Goal: Navigation & Orientation: Find specific page/section

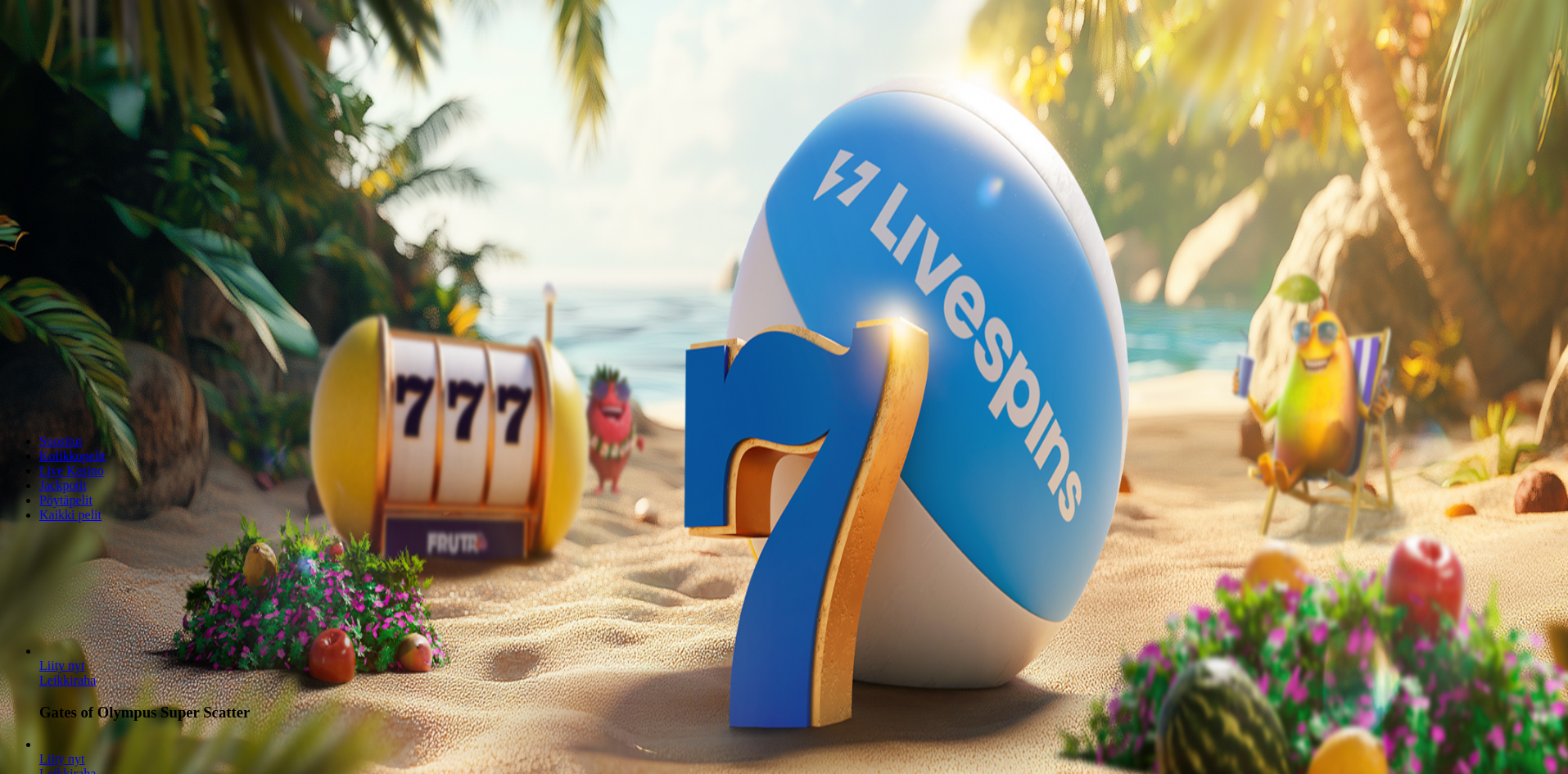
click at [100, 65] on span "Kirjaudu" at bounding box center [113, 59] width 40 height 12
click at [148, 125] on ul "Kasino Live Kasino Tarjoukset" at bounding box center [784, 103] width 1555 height 45
